Goal: Task Accomplishment & Management: Use online tool/utility

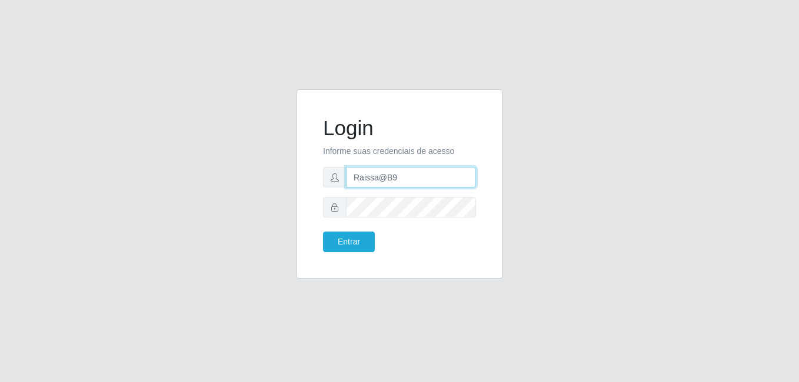
click at [400, 182] on input "Raissa@B9" at bounding box center [411, 177] width 130 height 21
type input "heloisa@bessa"
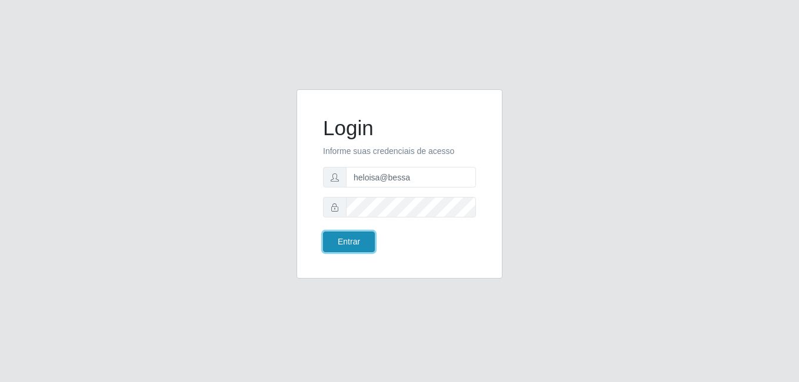
click at [351, 235] on button "Entrar" at bounding box center [349, 242] width 52 height 21
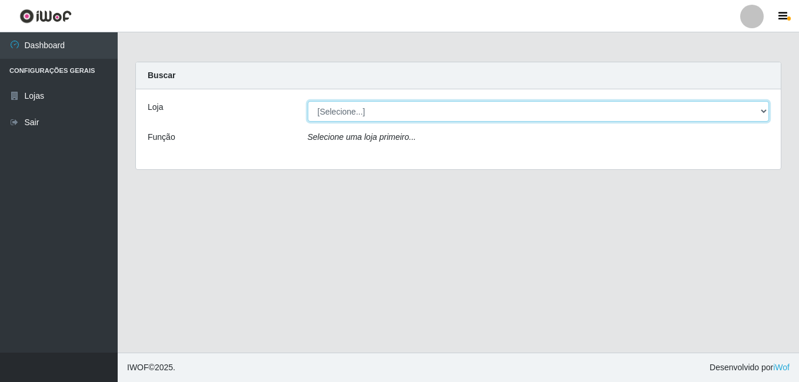
click at [423, 116] on select "[Selecione...] Bemais Supermercados - B9 Bessa" at bounding box center [539, 111] width 462 height 21
select select "410"
click at [308, 101] on select "[Selecione...] Bemais Supermercados - B9 Bessa" at bounding box center [539, 111] width 462 height 21
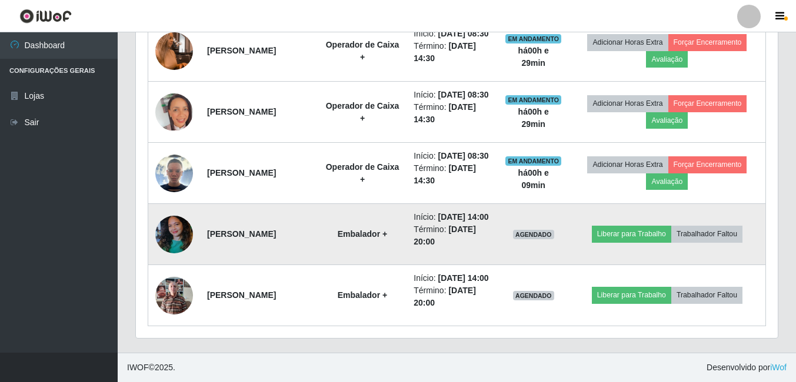
scroll to position [704, 0]
